Goal: Information Seeking & Learning: Learn about a topic

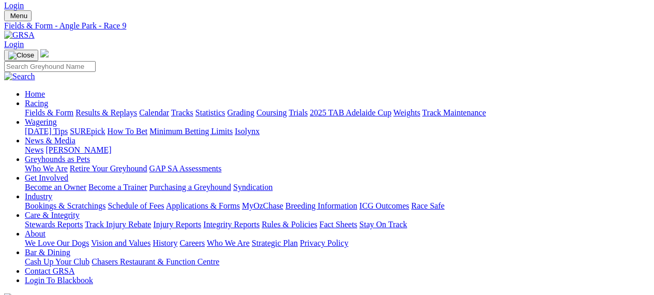
scroll to position [20, 0]
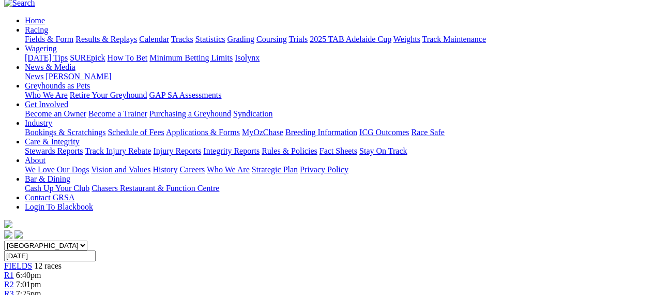
scroll to position [92, 0]
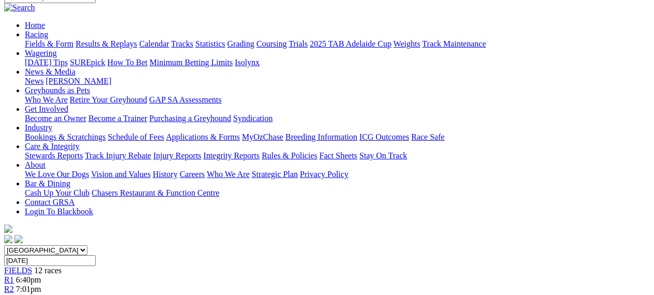
click at [14, 294] on span "R3" at bounding box center [9, 298] width 10 height 9
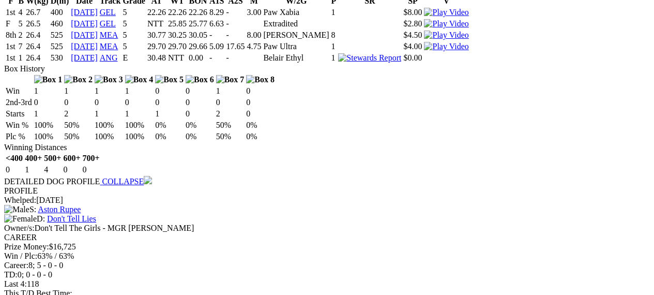
scroll to position [1138, 0]
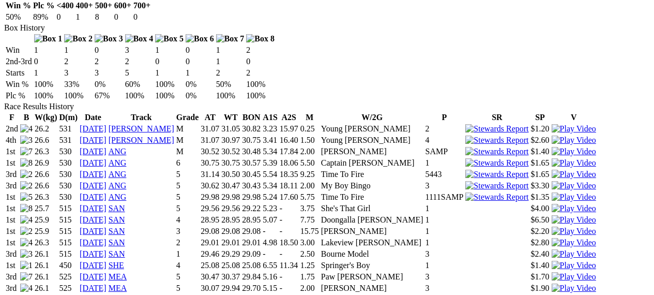
scroll to position [656, 0]
